Goal: Task Accomplishment & Management: Complete application form

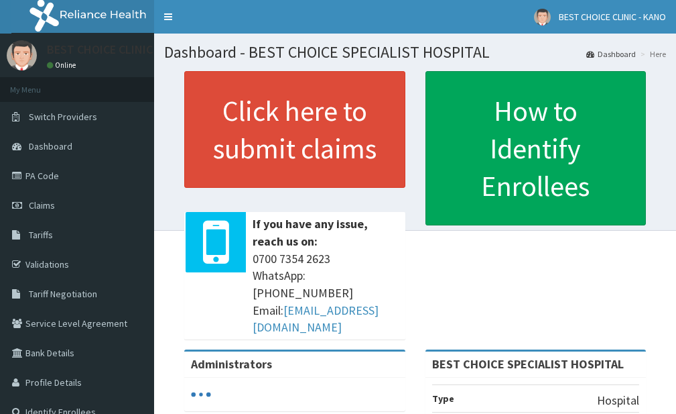
click at [40, 208] on span "Claims" at bounding box center [42, 205] width 26 height 12
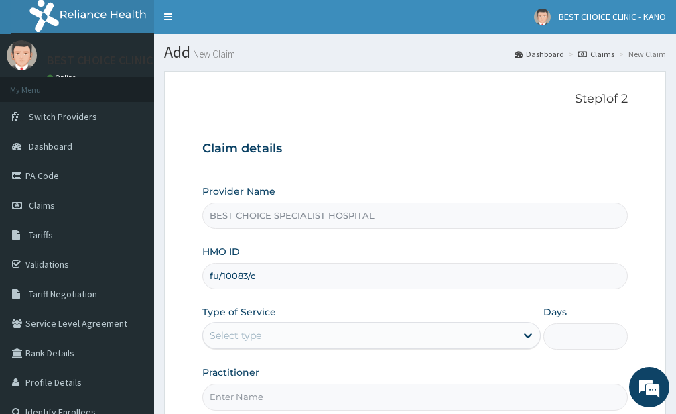
type input "fu/10083/c"
click at [257, 335] on div "Select type" at bounding box center [236, 334] width 52 height 13
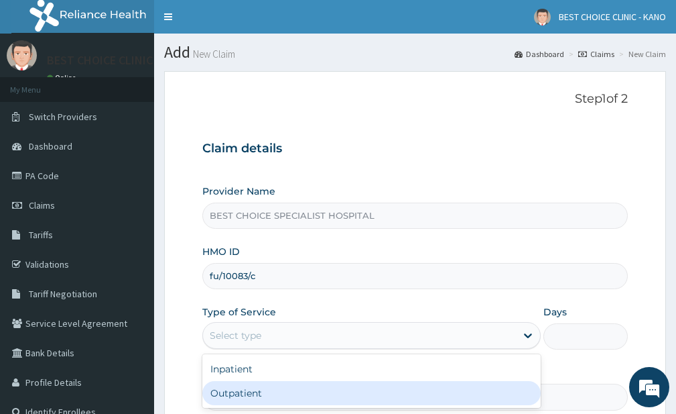
click at [260, 383] on div "Outpatient" at bounding box center [371, 393] width 339 height 24
type input "1"
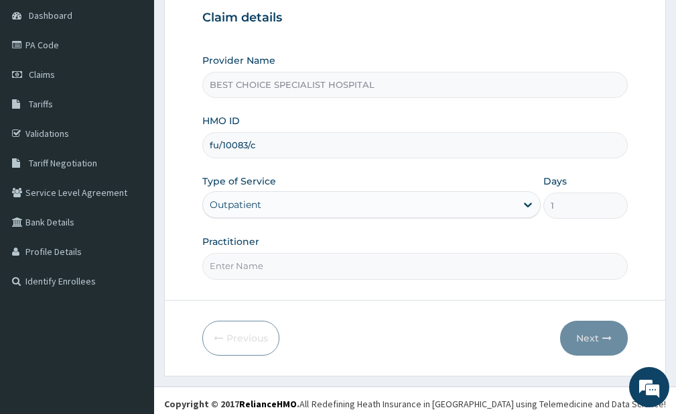
scroll to position [137, 0]
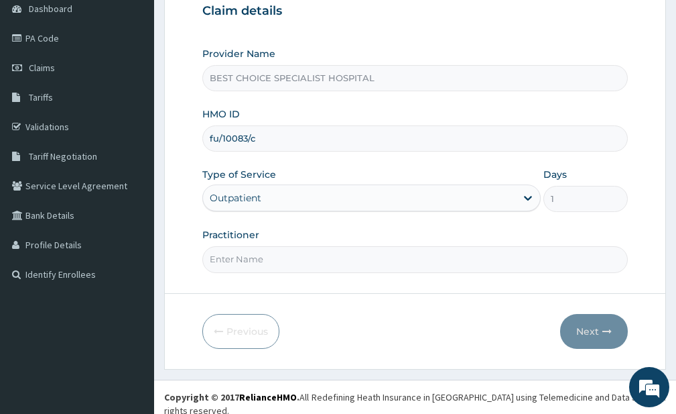
click at [253, 251] on input "Practitioner" at bounding box center [415, 259] width 426 height 26
type input "Dr. Yusuf"
click at [589, 329] on button "Next" at bounding box center [594, 331] width 68 height 35
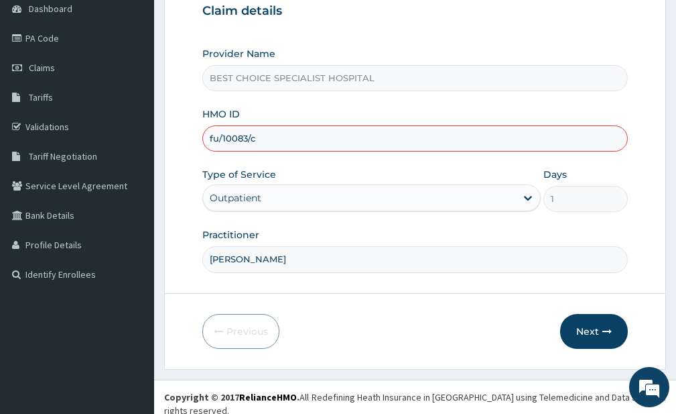
drag, startPoint x: 218, startPoint y: 133, endPoint x: 229, endPoint y: 171, distance: 39.0
click at [219, 138] on input "fu/10083/c" at bounding box center [415, 138] width 426 height 26
type input "fui/10083/c"
click at [597, 332] on button "Next" at bounding box center [594, 331] width 68 height 35
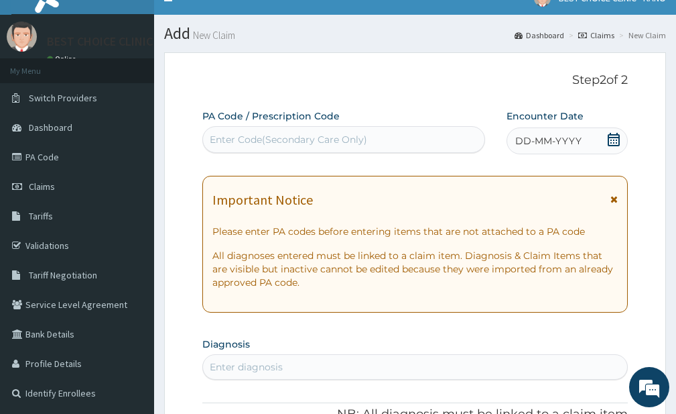
scroll to position [0, 0]
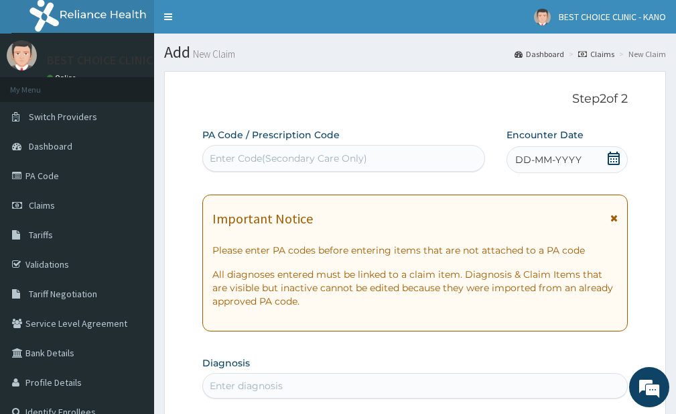
click at [542, 152] on div "DD-MM-YYYY" at bounding box center [567, 159] width 121 height 27
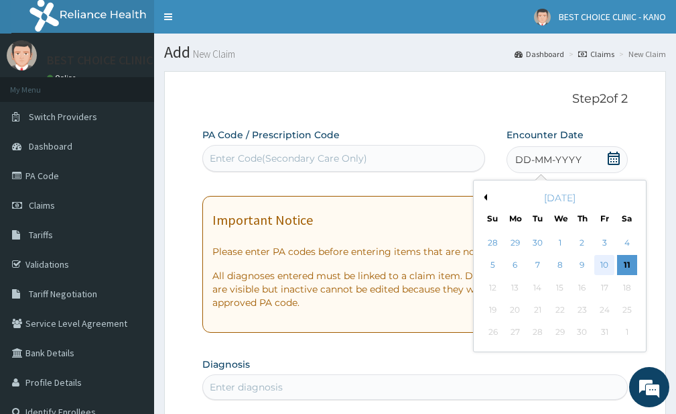
click at [606, 263] on div "10" at bounding box center [605, 265] width 20 height 20
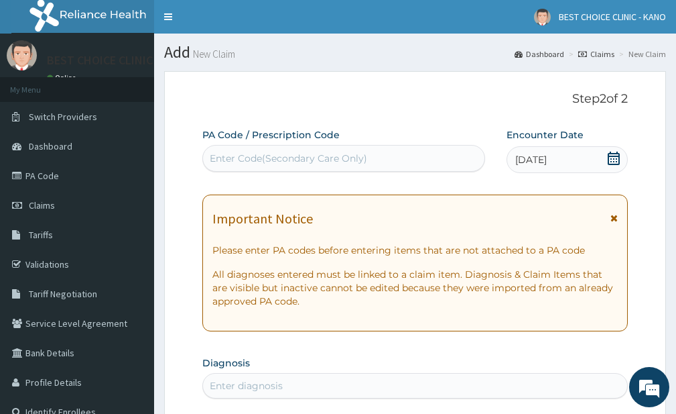
click at [613, 217] on icon at bounding box center [614, 217] width 7 height 9
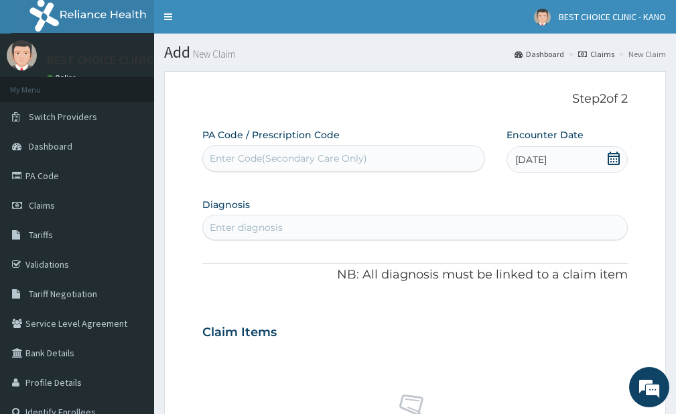
click at [267, 223] on div "Enter diagnosis" at bounding box center [246, 227] width 73 height 13
type input "0"
type input "malaria"
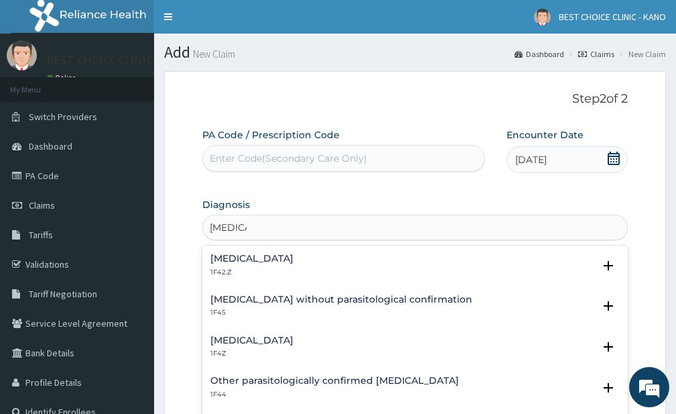
click at [294, 265] on div "Plasmodium malariae malaria without complication 1F42.Z" at bounding box center [252, 264] width 83 height 23
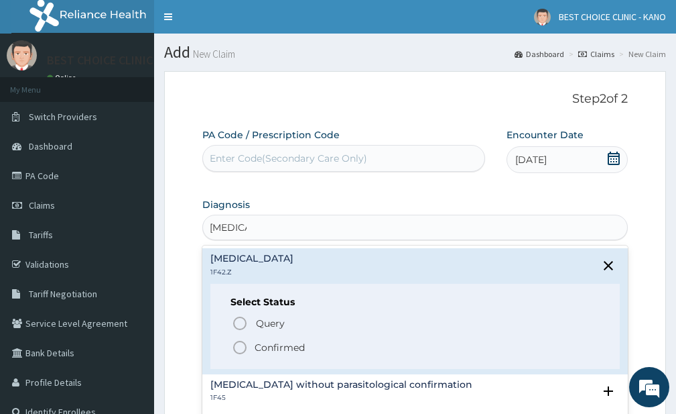
click at [239, 347] on icon "status option filled" at bounding box center [240, 347] width 16 height 16
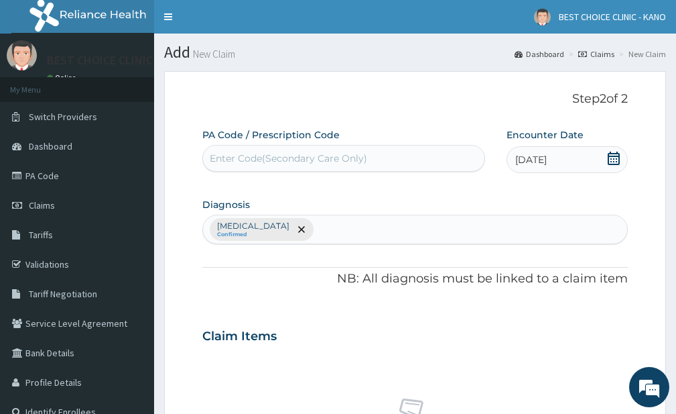
click at [466, 230] on div "Plasmodium malariae malaria without complication Confirmed" at bounding box center [415, 229] width 424 height 28
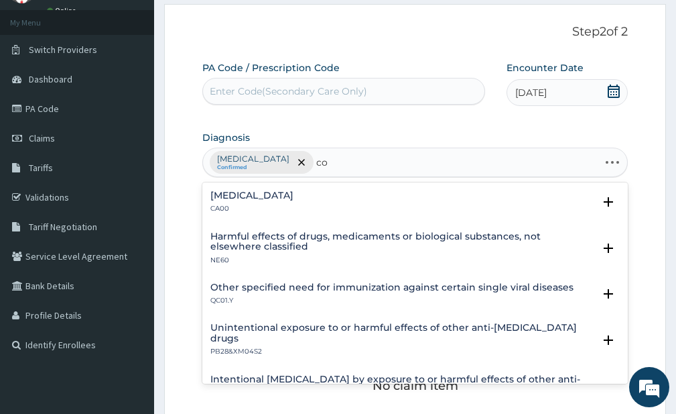
type input "c"
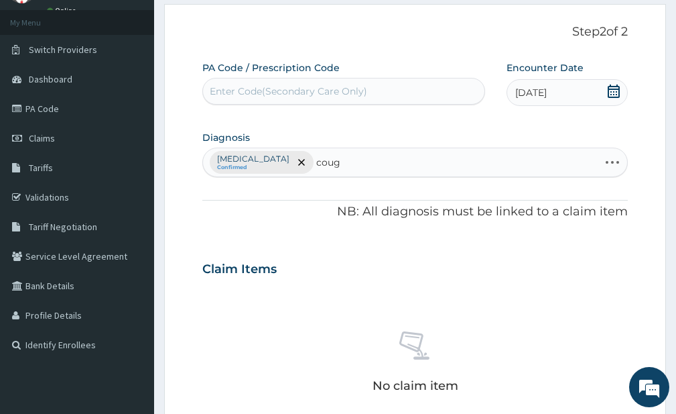
type input "cough"
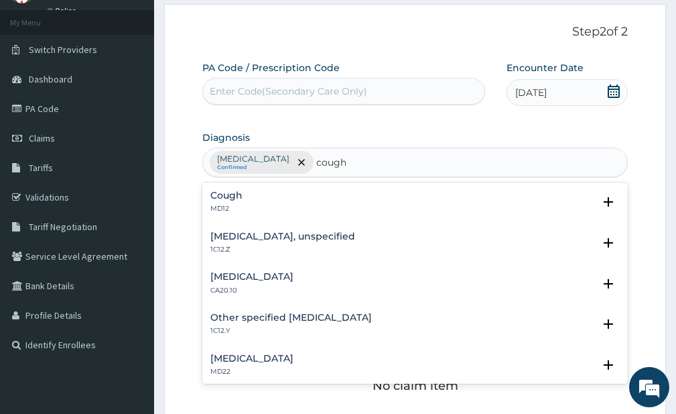
click at [235, 200] on h4 "Cough" at bounding box center [227, 195] width 32 height 10
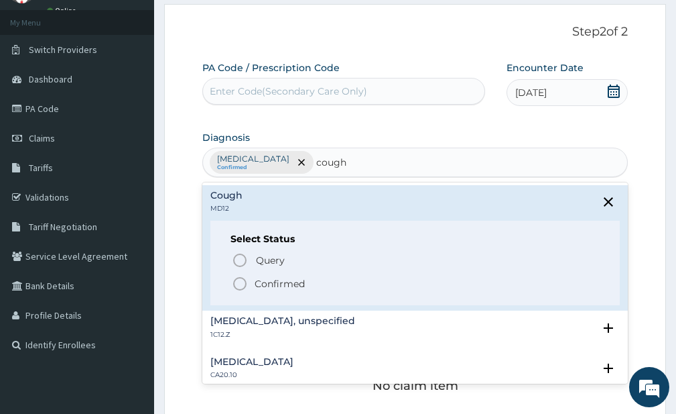
click at [237, 280] on icon "status option filled" at bounding box center [240, 284] width 16 height 16
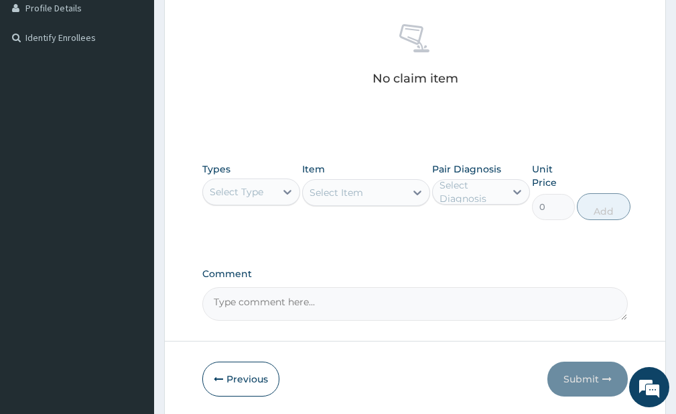
scroll to position [402, 0]
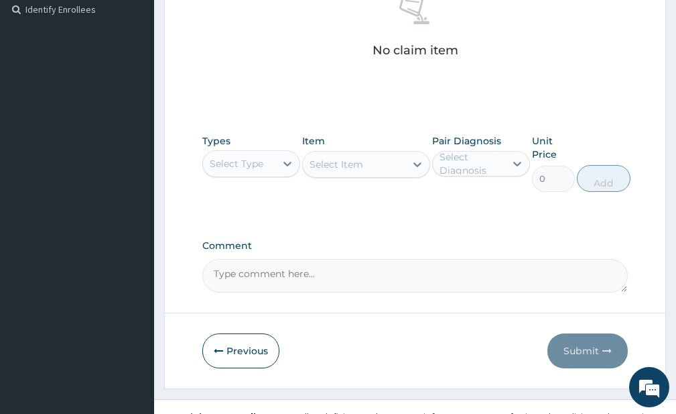
click at [268, 159] on div "Select Type" at bounding box center [239, 163] width 72 height 21
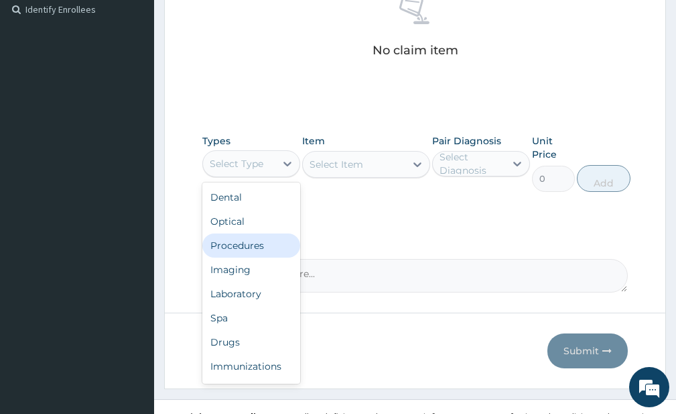
click at [243, 236] on div "Procedures" at bounding box center [251, 245] width 98 height 24
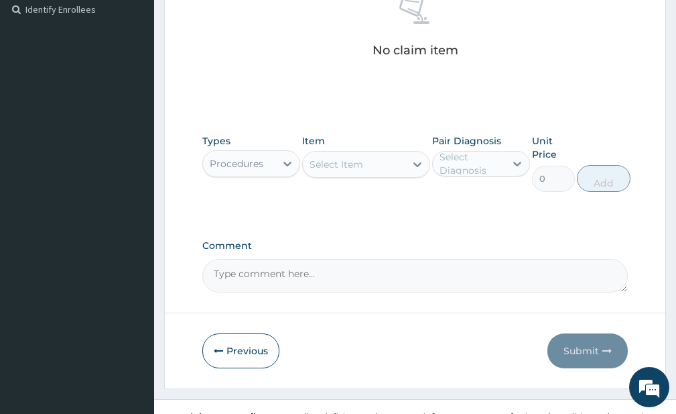
click at [376, 166] on div "Select Item" at bounding box center [354, 164] width 102 height 21
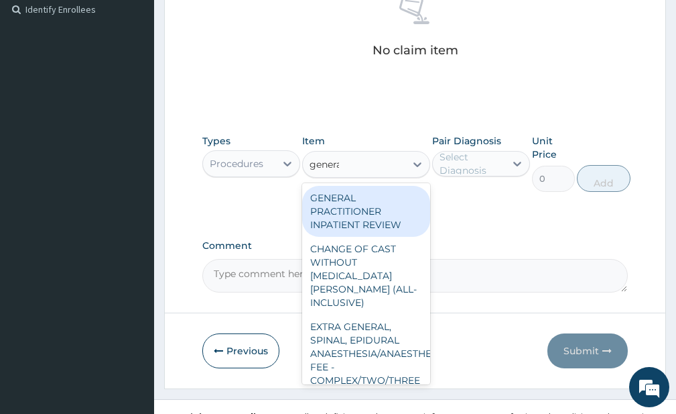
type input "general"
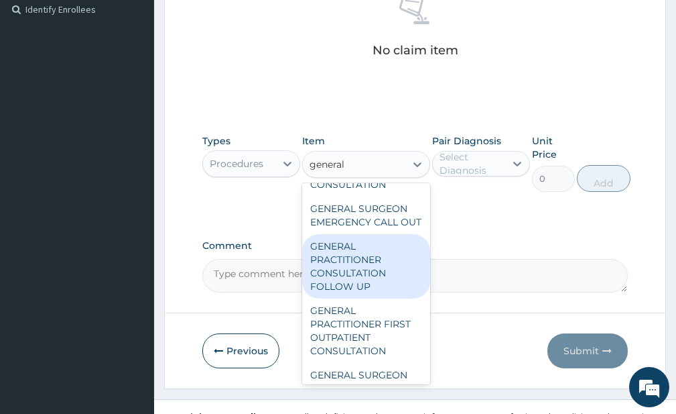
scroll to position [536, 0]
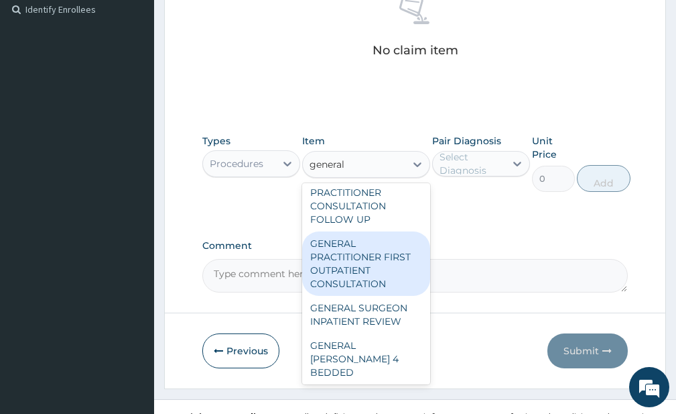
click at [362, 281] on div "GENERAL PRACTITIONER FIRST OUTPATIENT CONSULTATION" at bounding box center [365, 263] width 127 height 64
type input "3750"
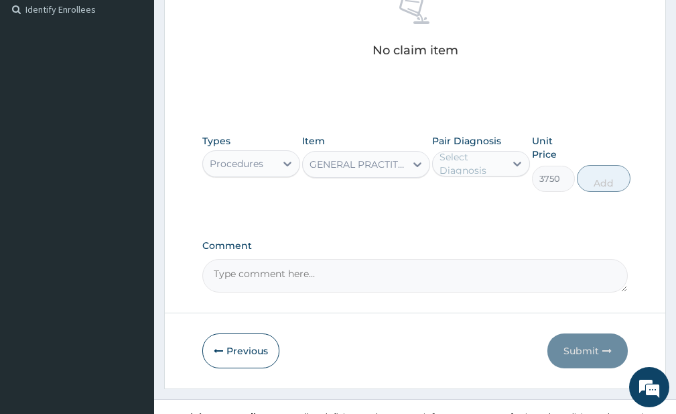
click at [509, 155] on div at bounding box center [517, 164] width 24 height 24
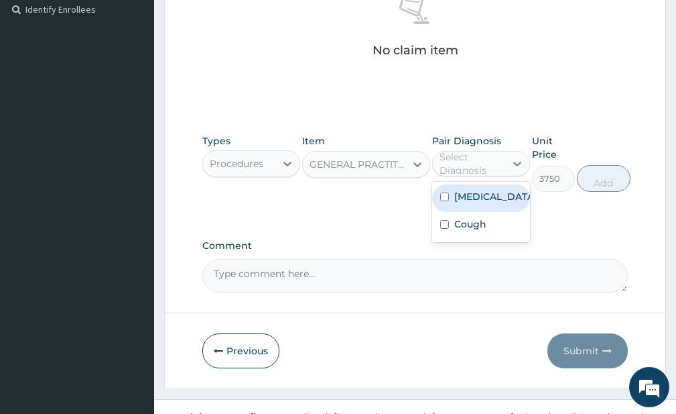
drag, startPoint x: 495, startPoint y: 208, endPoint x: 469, endPoint y: 286, distance: 82.3
click at [495, 203] on label "Plasmodium malariae malaria without complication" at bounding box center [496, 196] width 82 height 13
checkbox input "true"
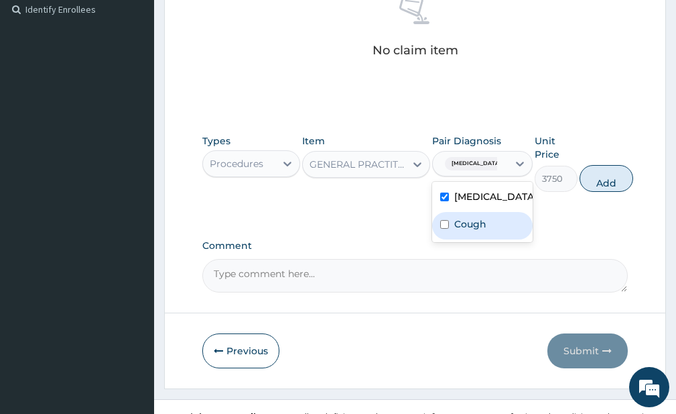
click at [477, 231] on label "Cough" at bounding box center [471, 223] width 32 height 13
checkbox input "true"
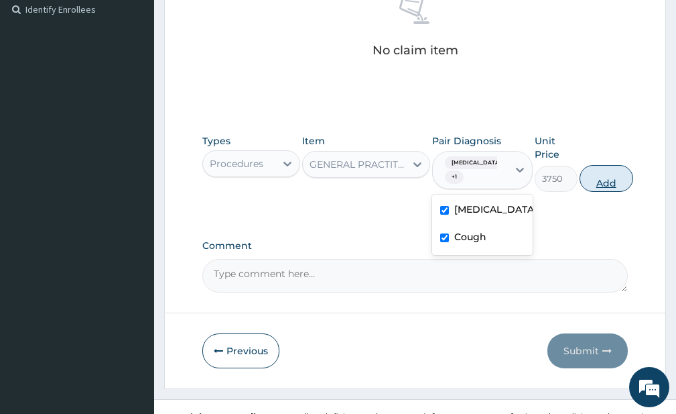
click at [634, 174] on button "Add" at bounding box center [607, 178] width 54 height 27
type input "0"
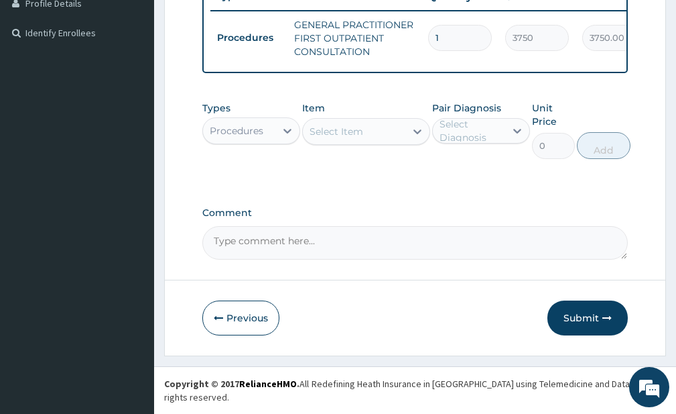
scroll to position [375, 0]
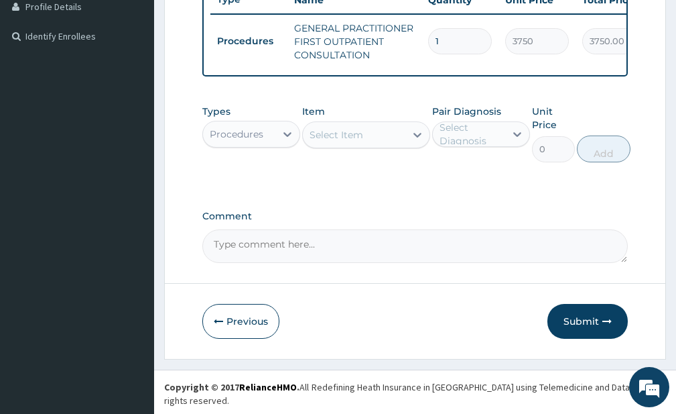
click at [263, 141] on div "Procedures" at bounding box center [237, 133] width 54 height 13
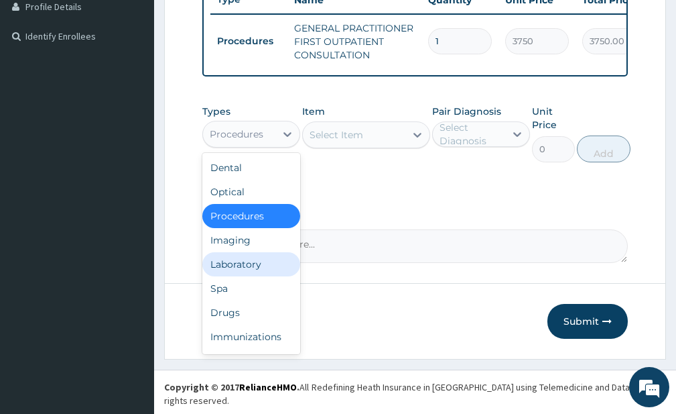
click at [238, 276] on div "Laboratory" at bounding box center [251, 264] width 98 height 24
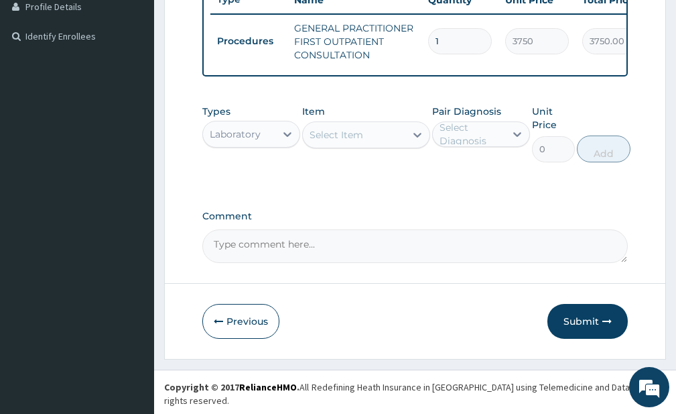
click at [357, 145] on div "Select Item" at bounding box center [354, 134] width 102 height 21
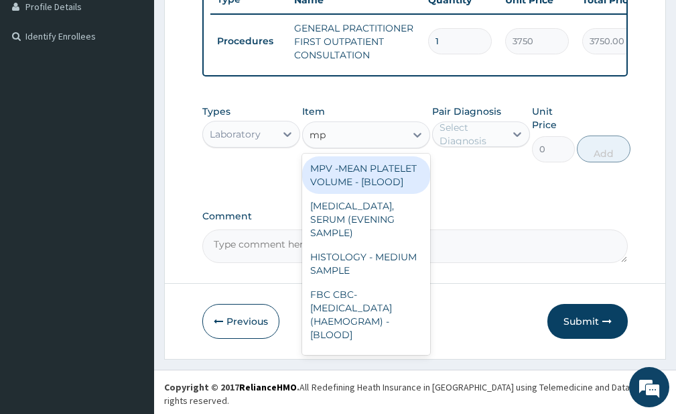
type input "m"
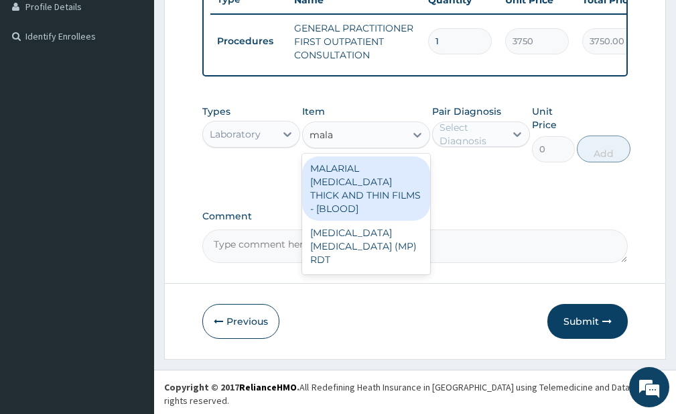
type input "malar"
click at [383, 200] on div "MALARIAL PARASITE THICK AND THIN FILMS - [BLOOD]" at bounding box center [365, 188] width 127 height 64
type input "2187.5"
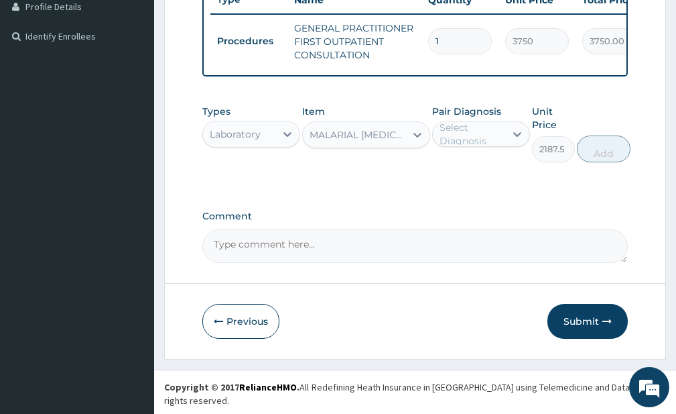
click at [477, 146] on div "Select Diagnosis" at bounding box center [472, 134] width 64 height 27
click at [477, 174] on label "Plasmodium malariae malaria without complication" at bounding box center [496, 166] width 82 height 13
checkbox input "true"
click at [634, 158] on button "Add" at bounding box center [607, 148] width 54 height 27
type input "0"
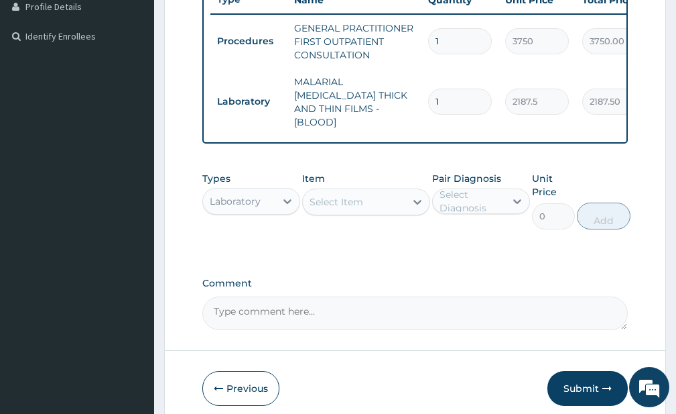
click at [360, 200] on div "Select Item" at bounding box center [337, 201] width 54 height 13
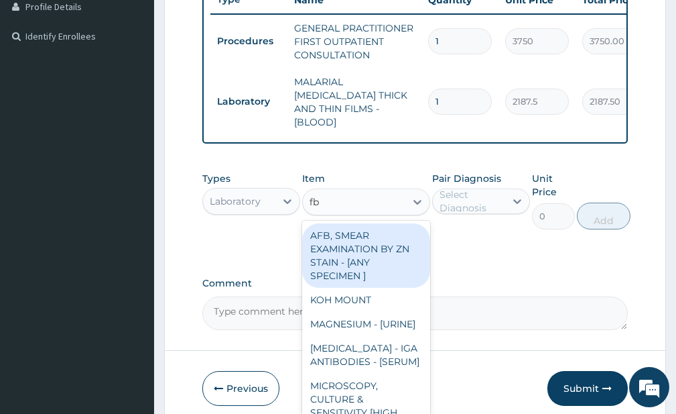
type input "fbc"
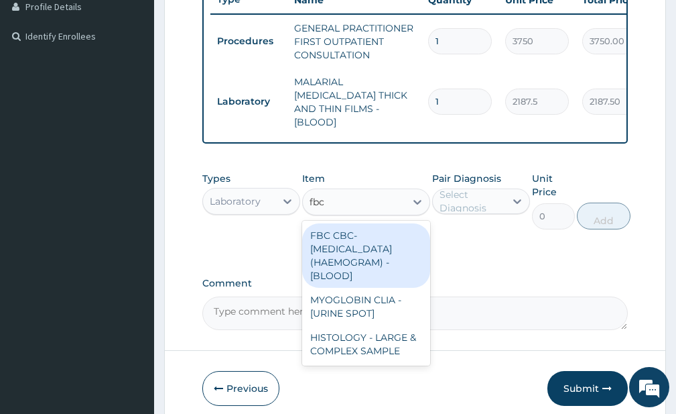
click at [375, 250] on div "FBC CBC-COMPLETE BLOOD COUNT (HAEMOGRAM) - [BLOOD]" at bounding box center [365, 255] width 127 height 64
type input "5000"
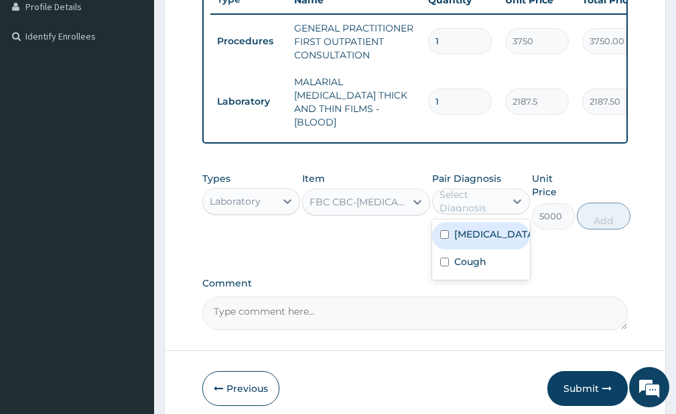
click at [499, 203] on div "Select Diagnosis" at bounding box center [472, 201] width 64 height 27
click at [493, 241] on label "Plasmodium malariae malaria without complication" at bounding box center [496, 233] width 82 height 13
checkbox input "true"
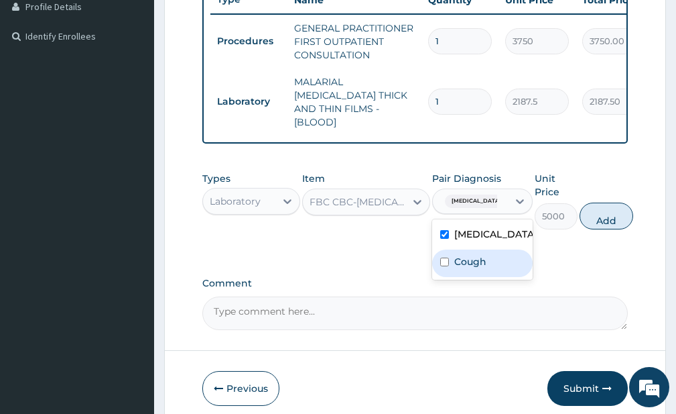
click at [518, 277] on div "Cough" at bounding box center [482, 262] width 101 height 27
checkbox input "true"
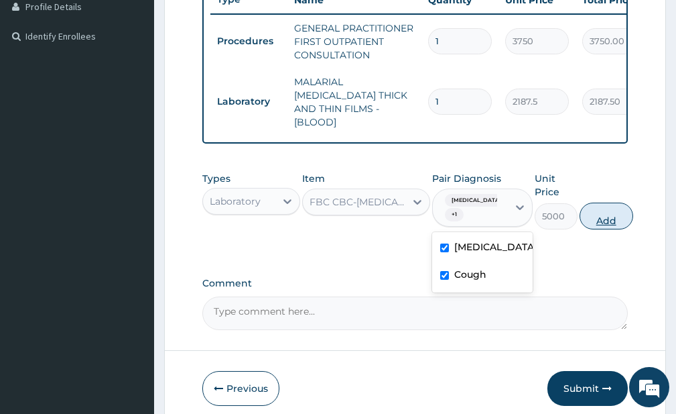
click at [634, 205] on button "Add" at bounding box center [607, 215] width 54 height 27
type input "0"
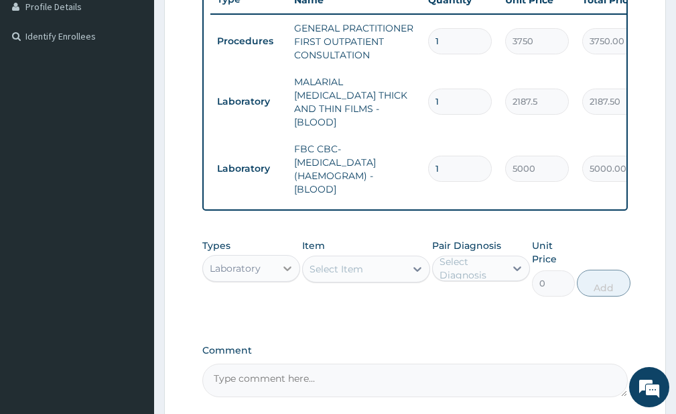
click at [279, 256] on div at bounding box center [288, 268] width 24 height 24
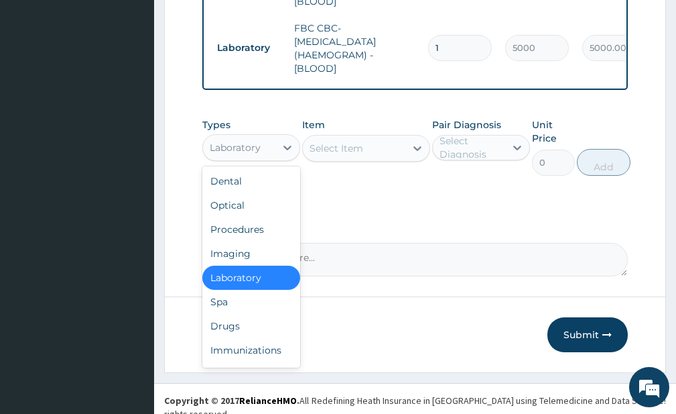
scroll to position [46, 0]
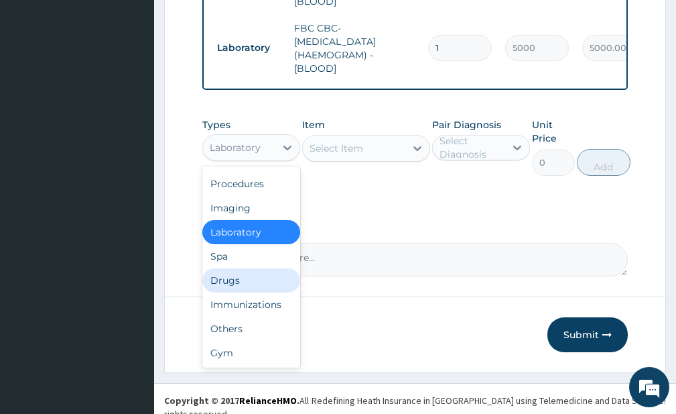
click at [241, 283] on div "Drugs" at bounding box center [251, 280] width 98 height 24
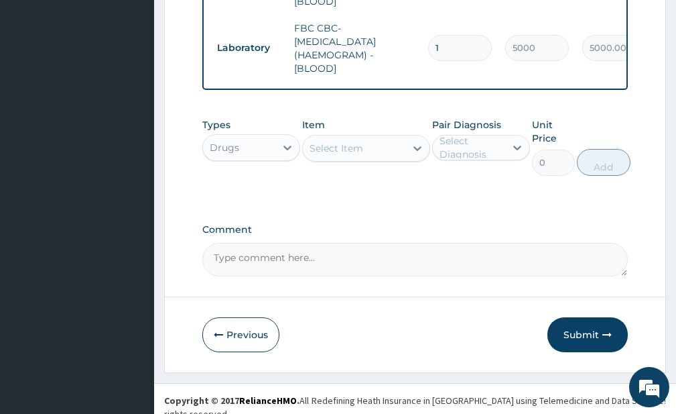
click at [373, 144] on div "Select Item" at bounding box center [354, 147] width 102 height 21
type input "e-ma"
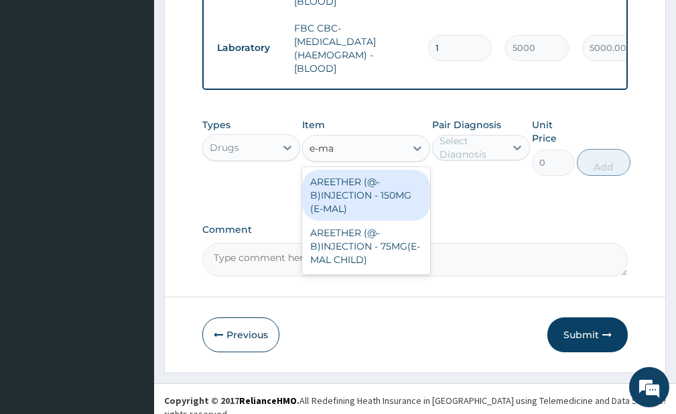
click at [379, 183] on div "AREETHER (@-B)INJECTION - 150MG (E-MAL)" at bounding box center [365, 195] width 127 height 51
type input "1680"
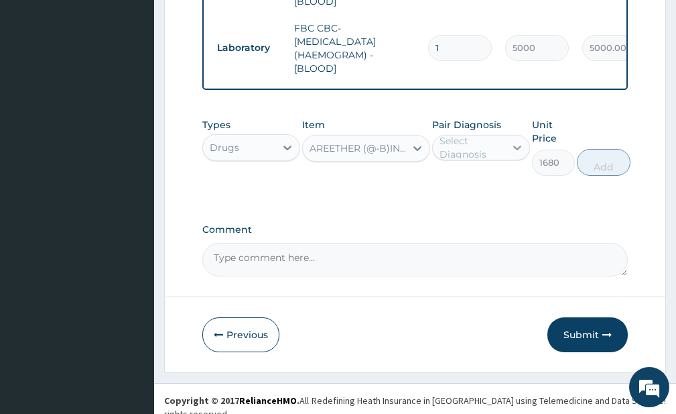
click at [513, 143] on icon at bounding box center [517, 147] width 13 height 13
click at [486, 184] on label "Plasmodium malariae malaria without complication" at bounding box center [496, 180] width 82 height 13
checkbox input "true"
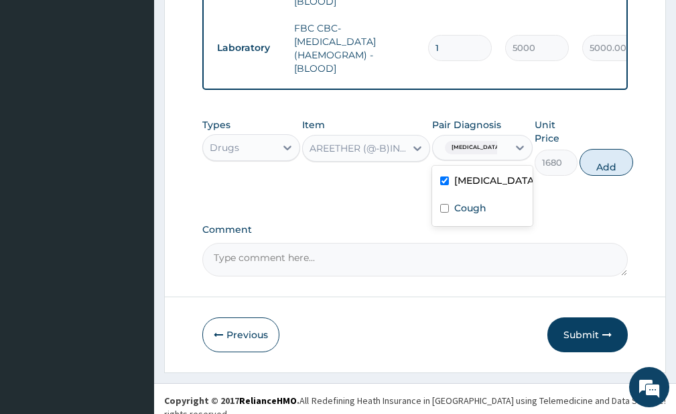
drag, startPoint x: 632, startPoint y: 161, endPoint x: 369, endPoint y: 189, distance: 264.3
click at [632, 162] on button "Add" at bounding box center [607, 162] width 54 height 27
type input "0"
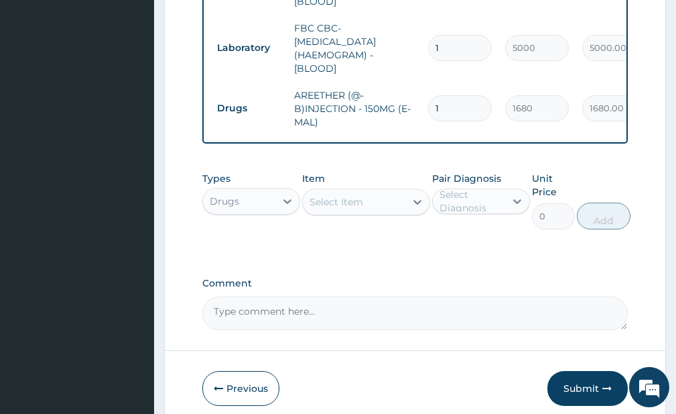
type input "0.00"
type input "3"
type input "5040.00"
type input "3"
click at [409, 202] on div at bounding box center [418, 202] width 24 height 24
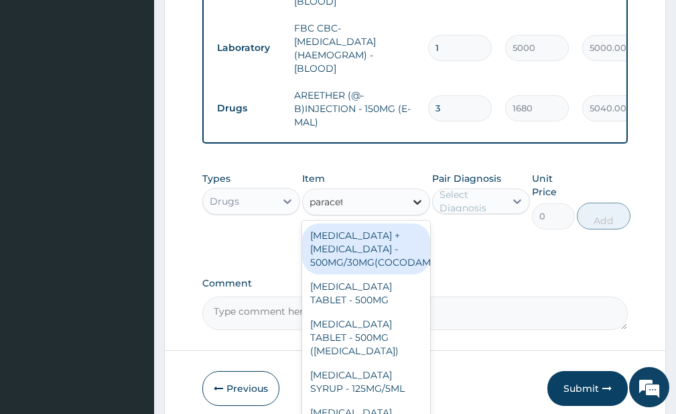
type input "paraceta"
drag, startPoint x: 375, startPoint y: 243, endPoint x: 393, endPoint y: 230, distance: 21.6
click at [375, 240] on div "PARACETAMOL + CODEINE - 500MG/30MG(COCODAMOL)" at bounding box center [365, 248] width 127 height 51
type input "224"
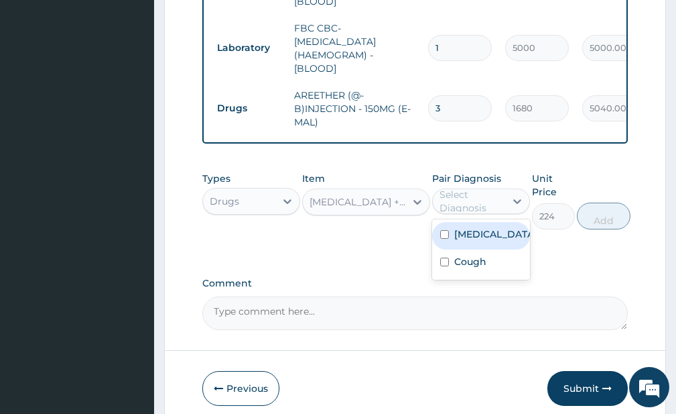
click at [492, 190] on div "Select Diagnosis" at bounding box center [472, 201] width 64 height 27
click at [471, 241] on label "Plasmodium malariae malaria without complication" at bounding box center [496, 233] width 82 height 13
checkbox input "true"
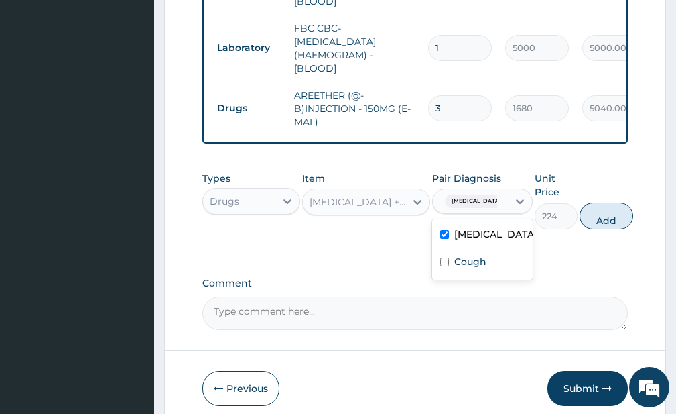
click at [634, 216] on button "Add" at bounding box center [607, 215] width 54 height 27
type input "0"
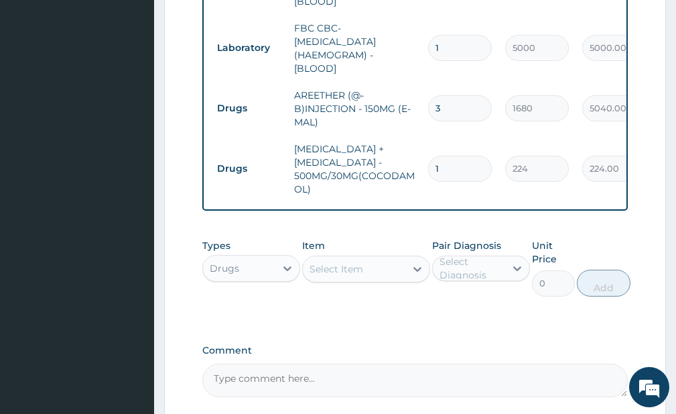
type input "10"
type input "2240.00"
type input "10"
click at [382, 262] on div "Select Item" at bounding box center [354, 268] width 102 height 21
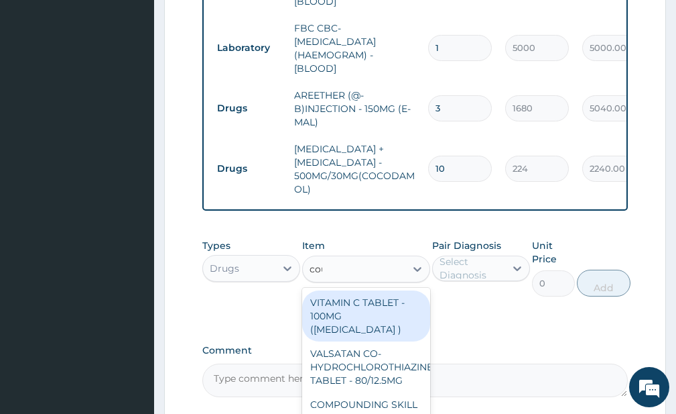
type input "cough"
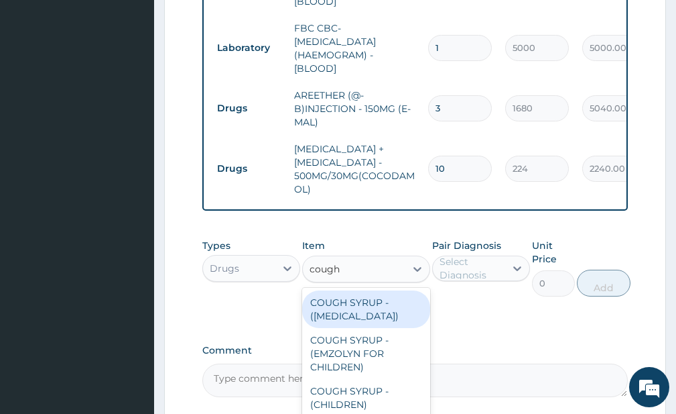
click at [373, 310] on div "COUGH SYRUP - (EXPECTORANT)" at bounding box center [365, 309] width 127 height 38
type input "1120"
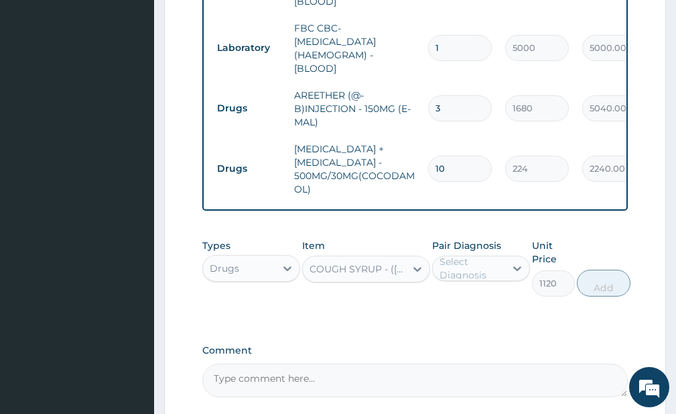
click at [475, 257] on div "Select Diagnosis" at bounding box center [472, 268] width 64 height 27
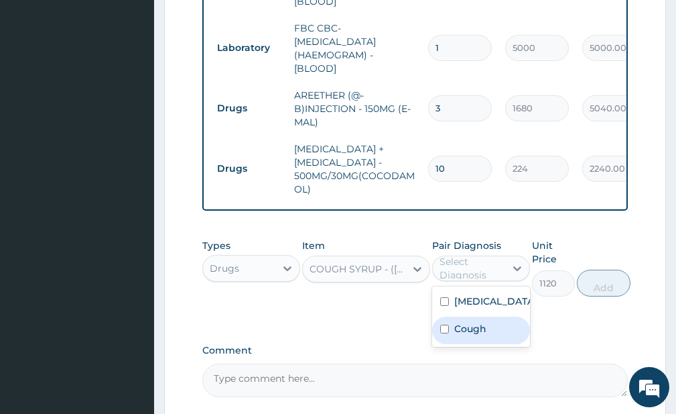
click at [469, 344] on div "Cough" at bounding box center [481, 329] width 98 height 27
checkbox input "true"
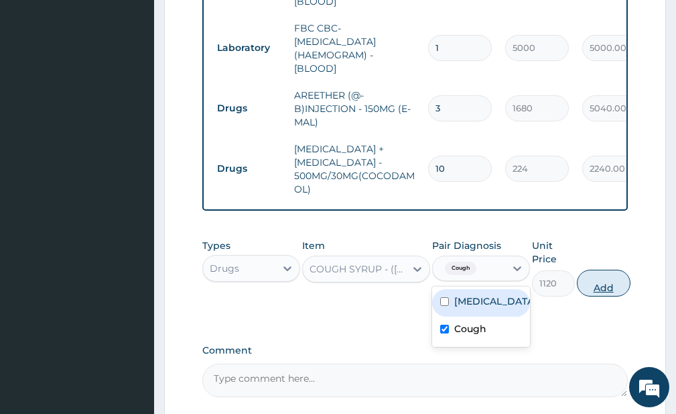
click at [607, 282] on button "Add" at bounding box center [604, 283] width 54 height 27
type input "0"
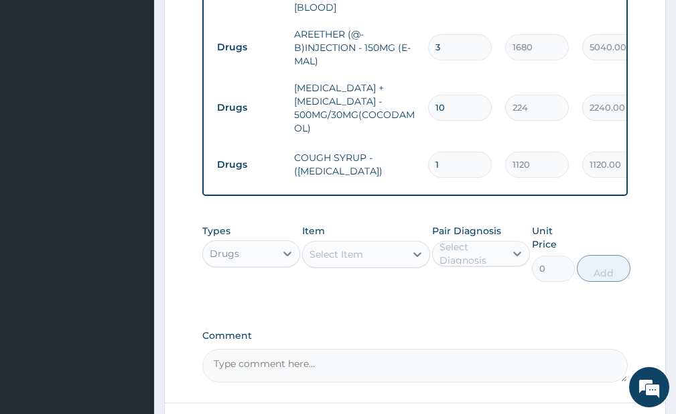
scroll to position [630, 0]
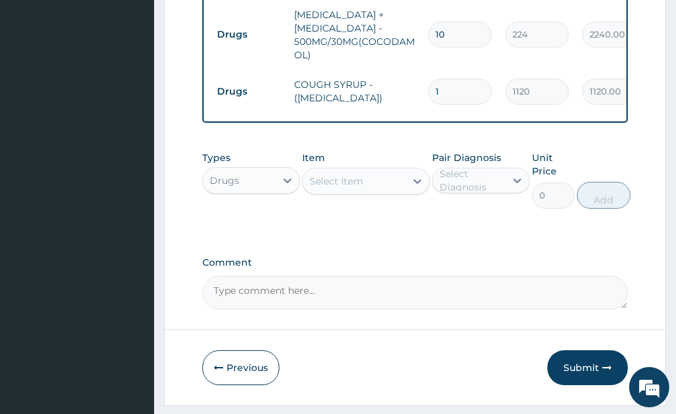
click at [373, 174] on div "Select Item" at bounding box center [354, 180] width 102 height 21
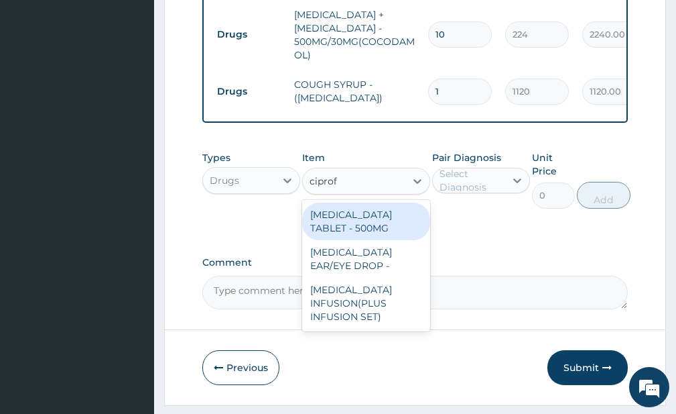
type input "ciproflo"
click at [368, 215] on div "CIPROFLOXACIN TABLET - 500MG" at bounding box center [365, 221] width 127 height 38
type input "196"
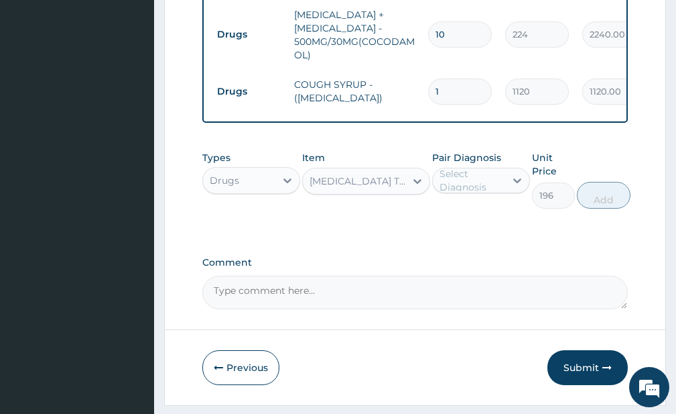
click at [496, 179] on div "Select Diagnosis" at bounding box center [472, 180] width 64 height 27
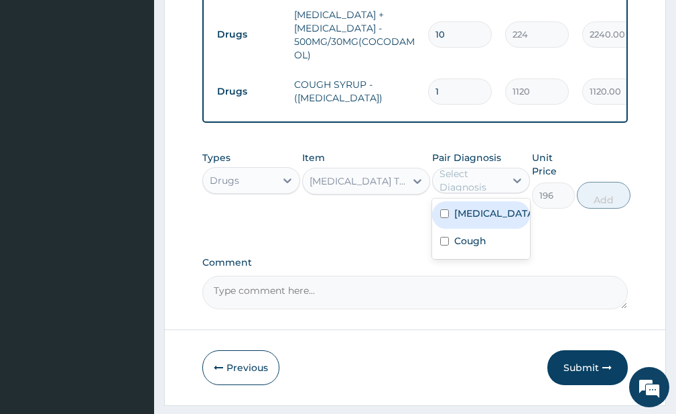
click at [481, 220] on label "Plasmodium malariae malaria without complication" at bounding box center [496, 212] width 82 height 13
checkbox input "true"
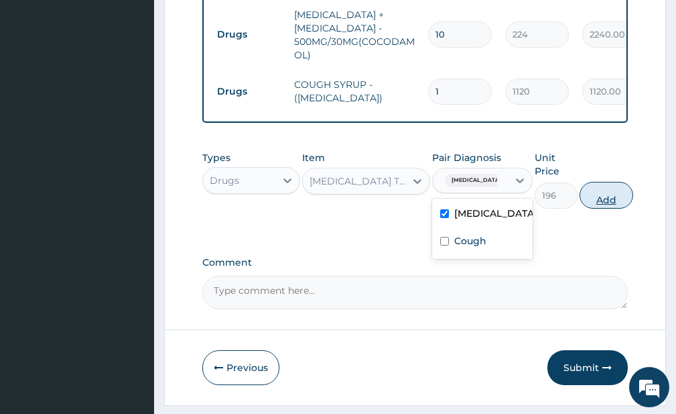
click at [622, 192] on button "Add" at bounding box center [607, 195] width 54 height 27
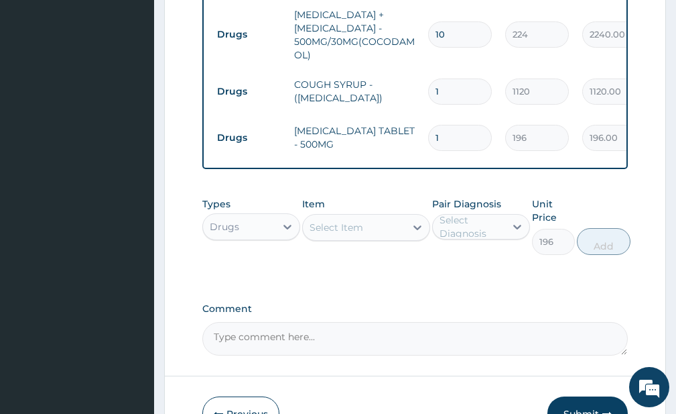
type input "0"
type input "10"
type input "1960.00"
type input "10"
click at [373, 225] on div "Select Item" at bounding box center [354, 227] width 102 height 21
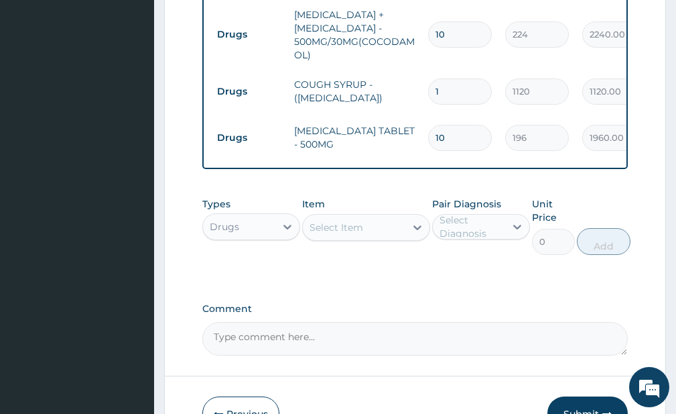
click at [239, 262] on div "Types Drugs Item Select Item Pair Diagnosis Select Diagnosis Unit Price 0 Add" at bounding box center [415, 235] width 426 height 91
click at [355, 231] on div "Select Item" at bounding box center [354, 227] width 102 height 21
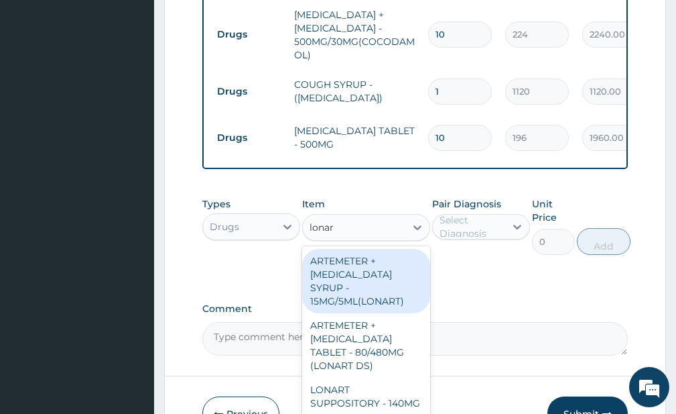
type input "lonart"
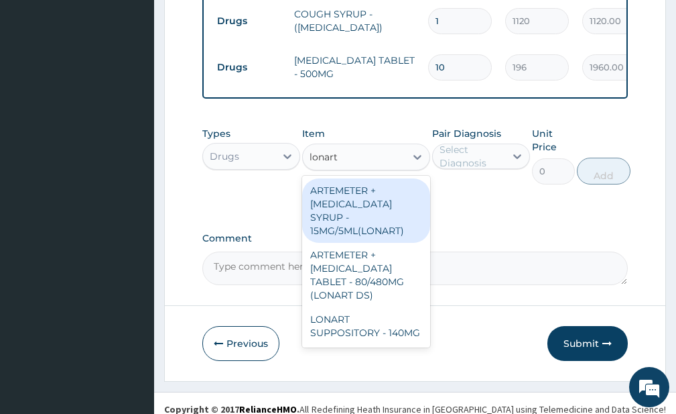
scroll to position [709, 0]
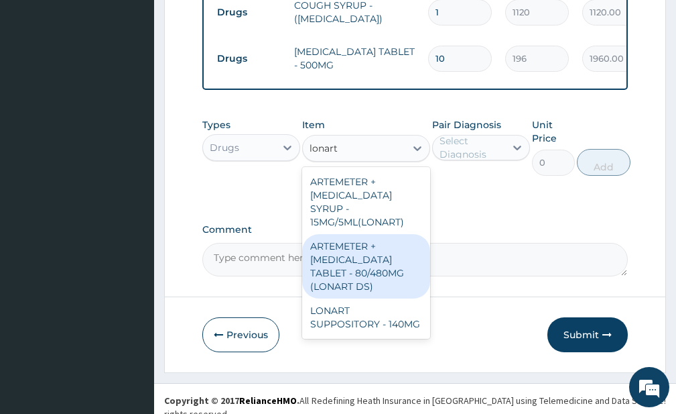
click at [348, 251] on div "ARTEMETER + LUMEFANTRINE TABLET - 80/480MG (LONART DS)" at bounding box center [365, 266] width 127 height 64
type input "588"
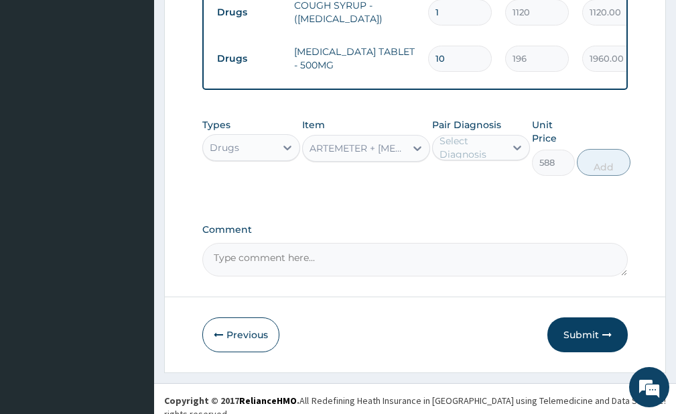
click at [499, 143] on div "Select Diagnosis" at bounding box center [472, 147] width 64 height 27
click at [467, 187] on label "Plasmodium malariae malaria without complication" at bounding box center [496, 180] width 82 height 13
checkbox input "true"
click at [634, 157] on button "Add" at bounding box center [607, 162] width 54 height 27
type input "0"
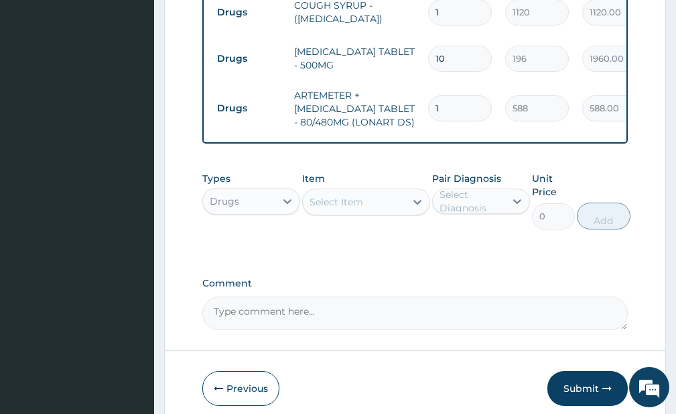
type input "0.00"
type input "6"
type input "3528.00"
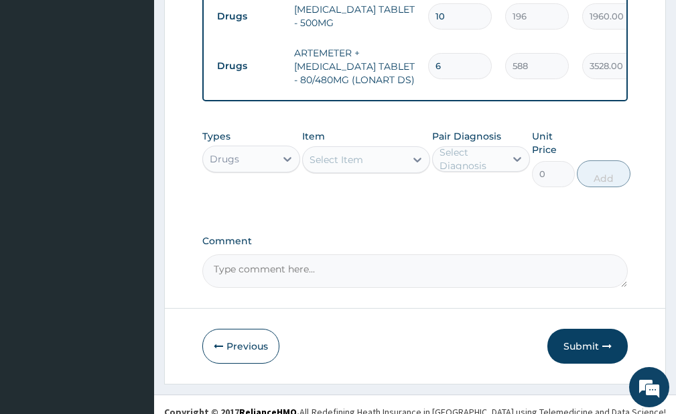
scroll to position [763, 0]
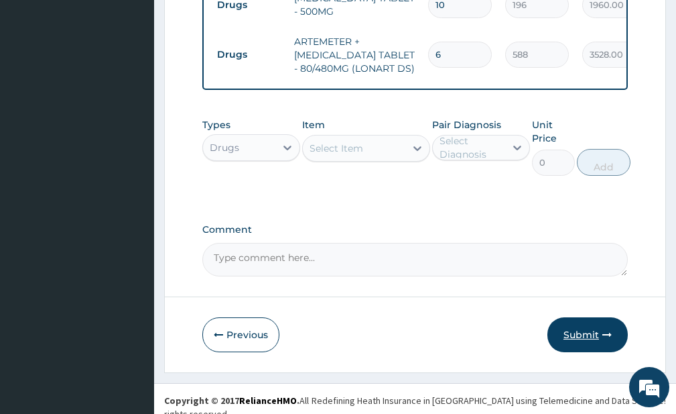
type input "6"
click at [581, 335] on button "Submit" at bounding box center [588, 334] width 80 height 35
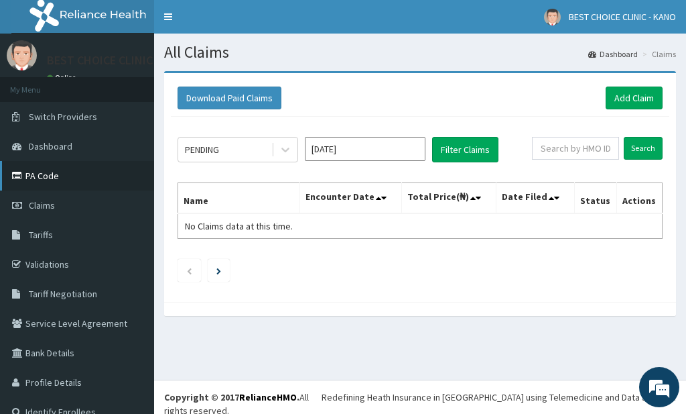
click at [32, 174] on link "PA Code" at bounding box center [77, 175] width 154 height 29
